Goal: Task Accomplishment & Management: Manage account settings

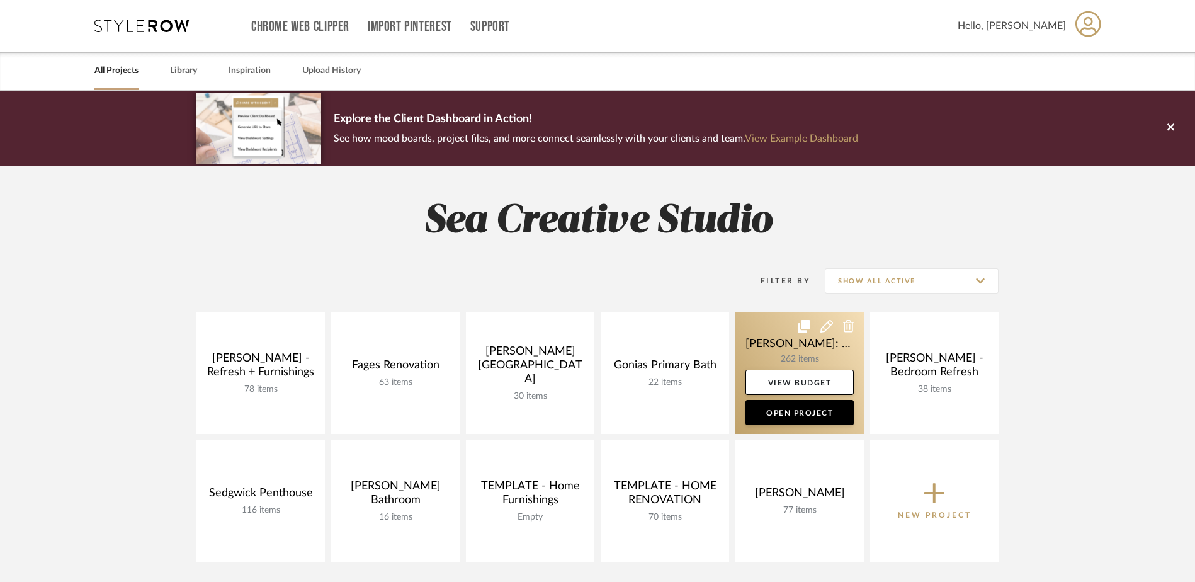
click at [792, 353] on link at bounding box center [799, 372] width 128 height 121
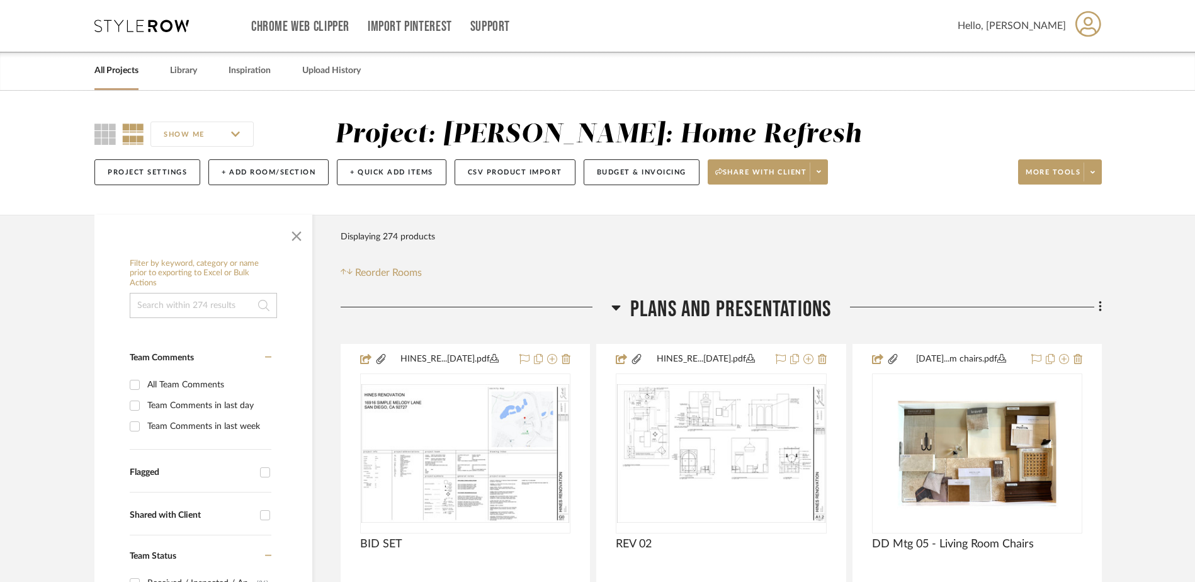
click at [218, 301] on input at bounding box center [203, 305] width 147 height 25
type input "cassidy"
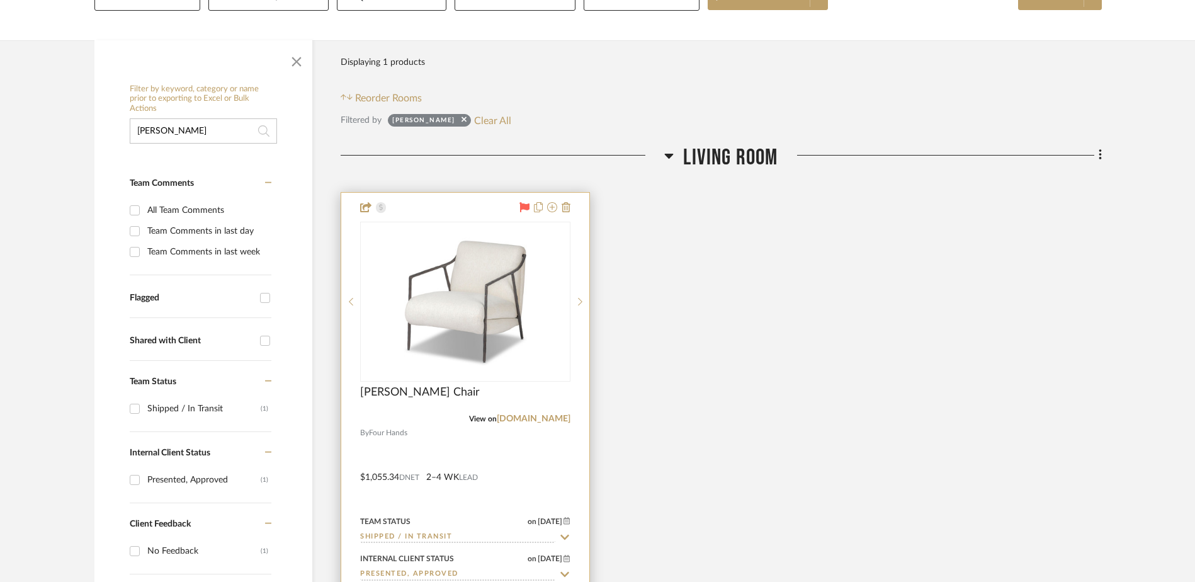
scroll to position [189, 0]
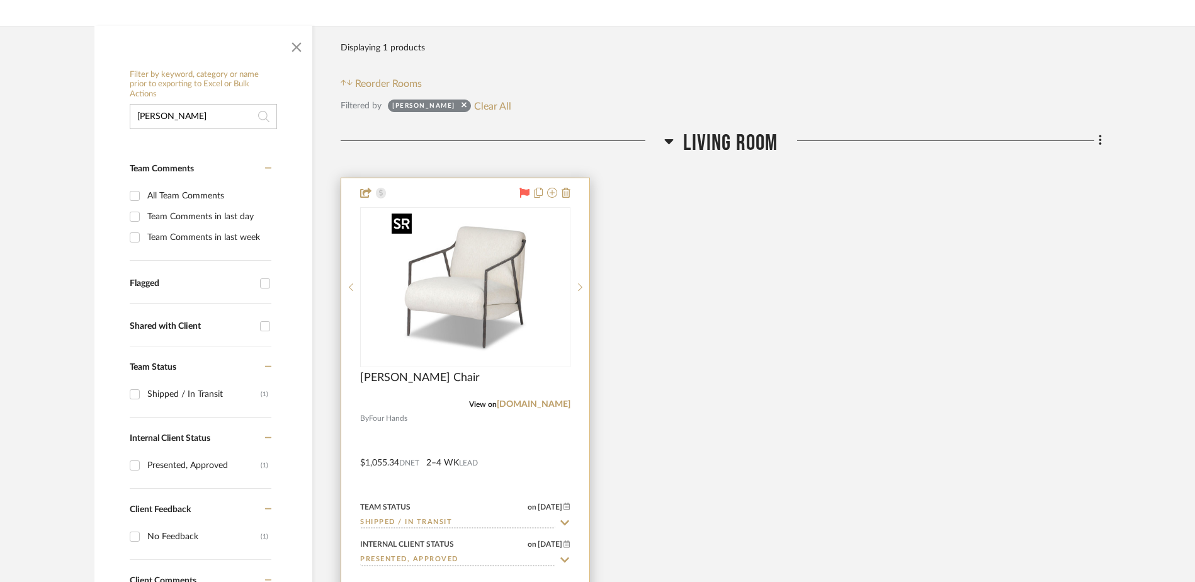
click at [0, 0] on img at bounding box center [0, 0] width 0 height 0
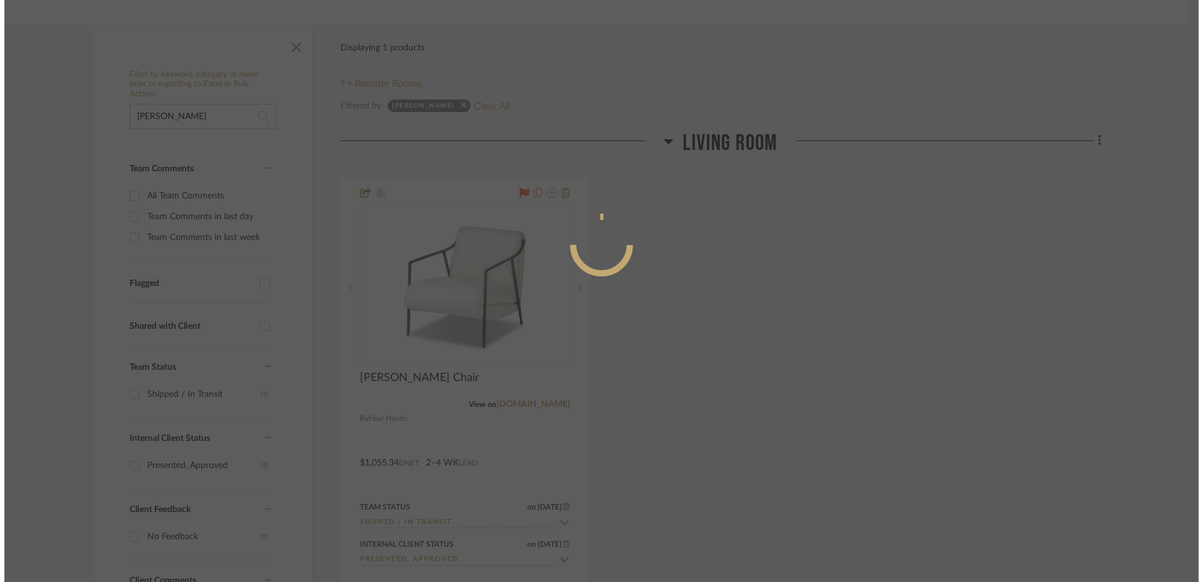
scroll to position [0, 0]
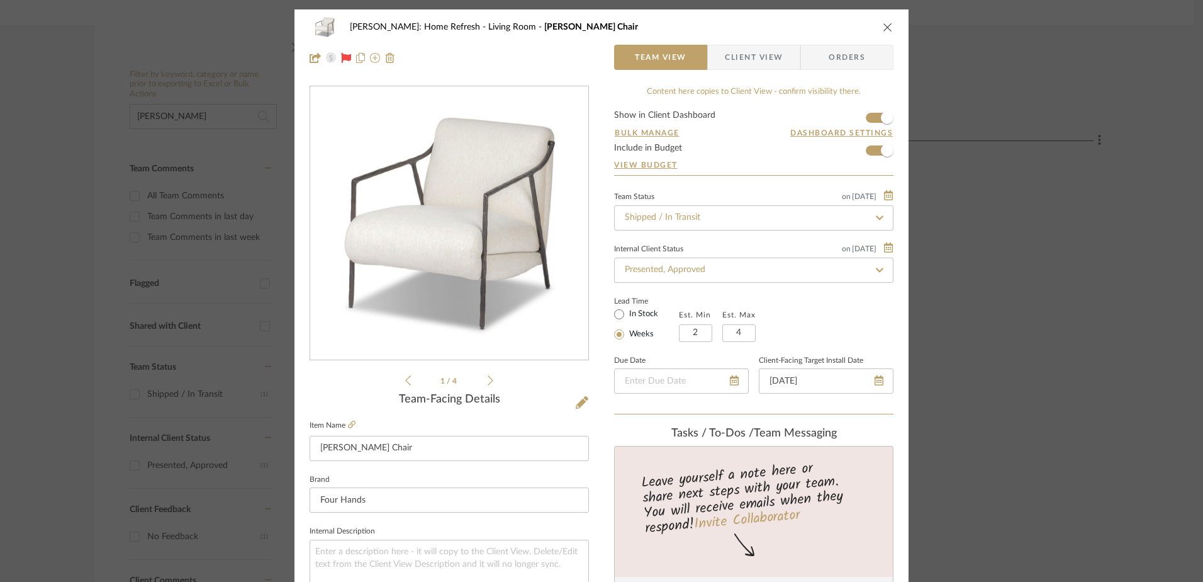
click at [772, 48] on span "Client View" at bounding box center [754, 57] width 58 height 25
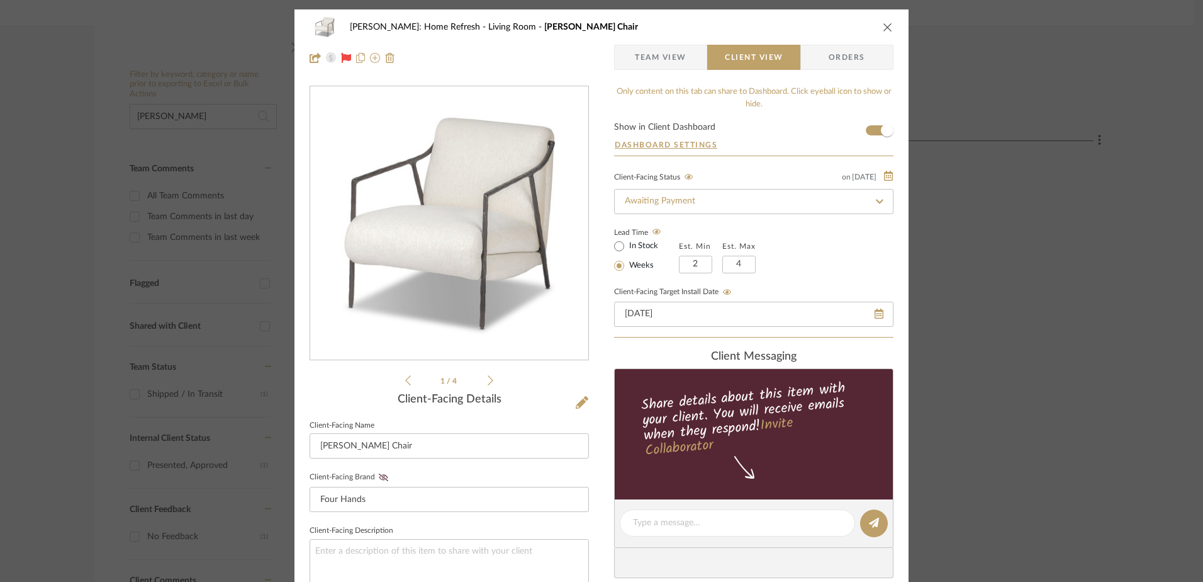
click at [635, 58] on span "Team View" at bounding box center [661, 57] width 52 height 25
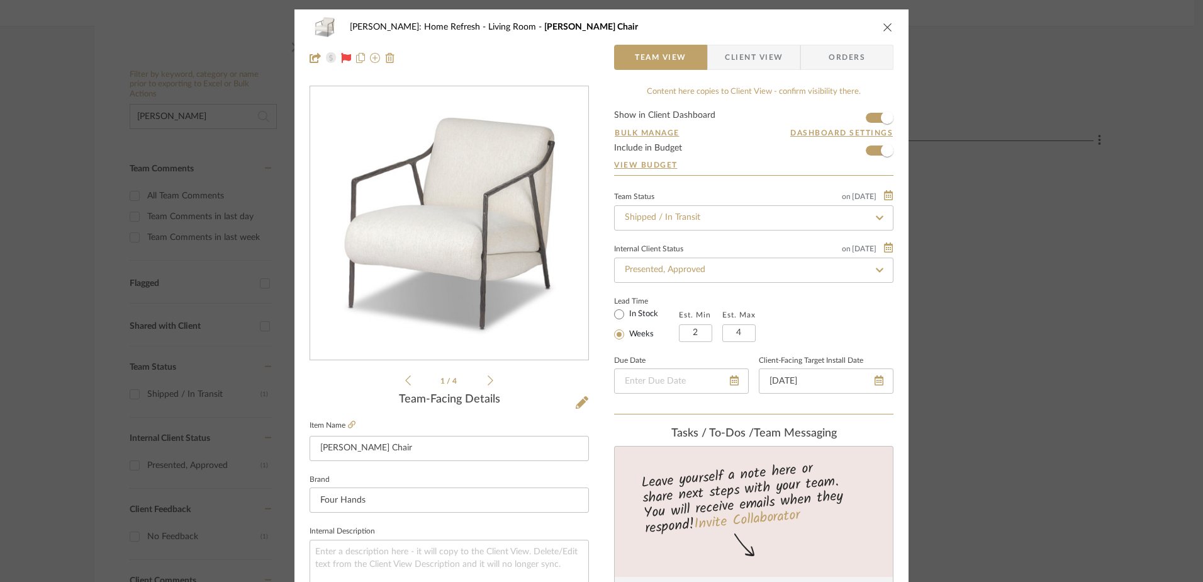
click at [876, 213] on icon at bounding box center [879, 217] width 11 height 9
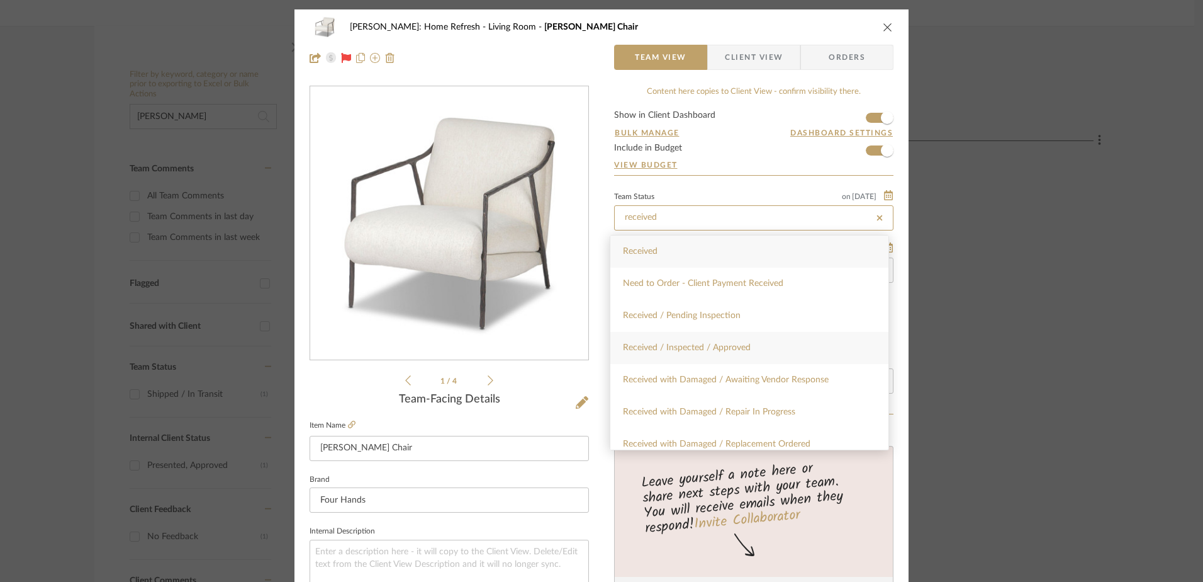
type input "received"
click at [774, 338] on div "Received / Inspected / Approved" at bounding box center [750, 348] width 278 height 32
type input "8/29/2025"
type input "Received / Inspected / Approved"
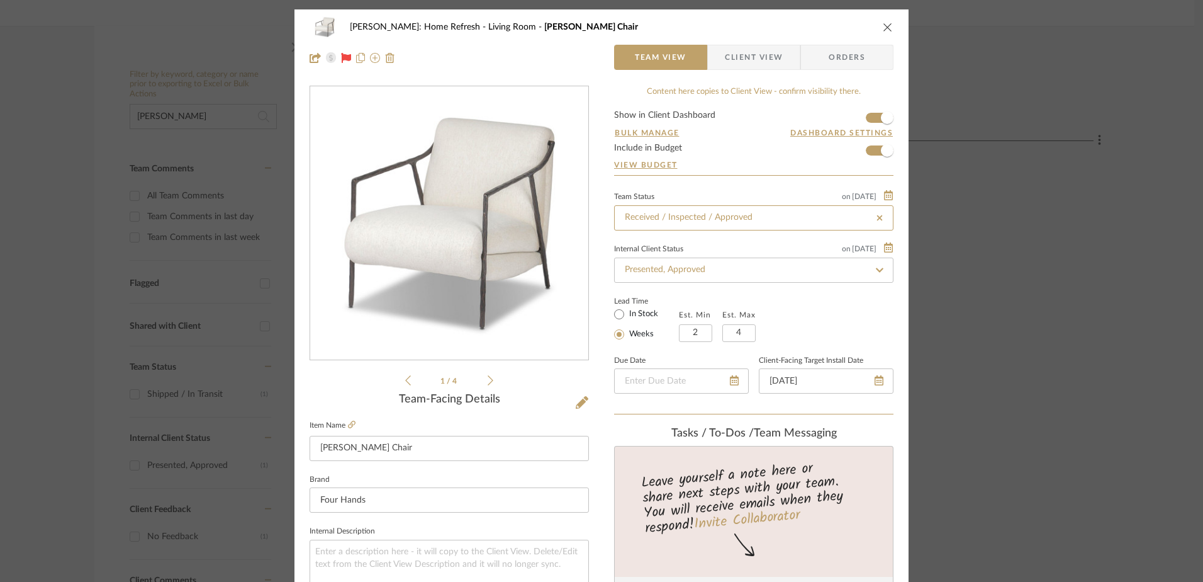
type input "8/29/2025"
type input "Received / Inspected / Approved"
click at [884, 25] on icon "close" at bounding box center [888, 27] width 10 height 10
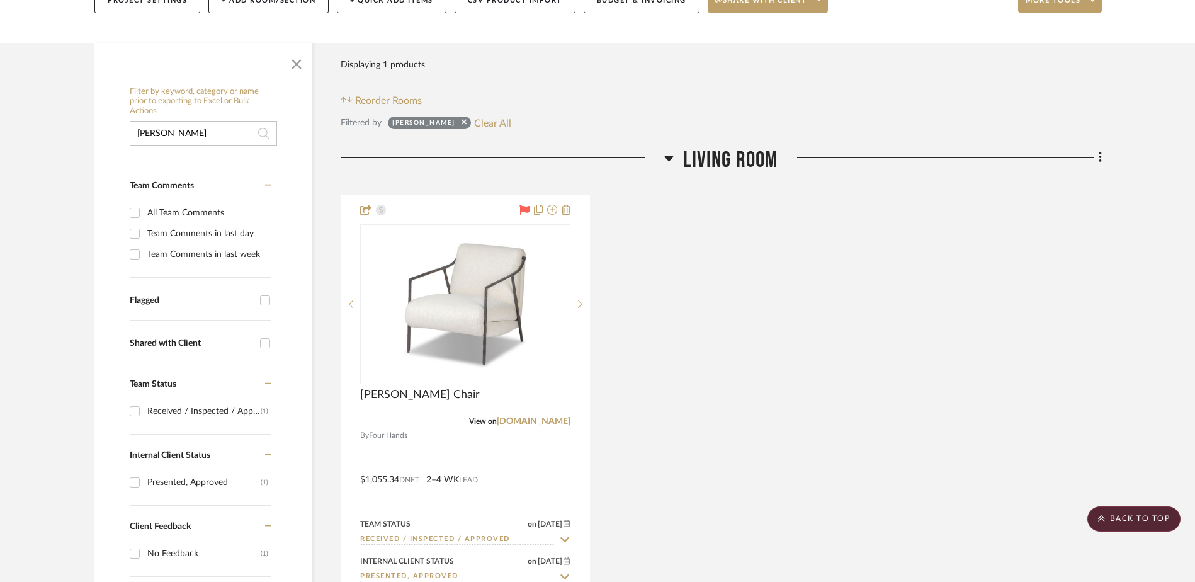
scroll to position [63, 0]
